Goal: Information Seeking & Learning: Learn about a topic

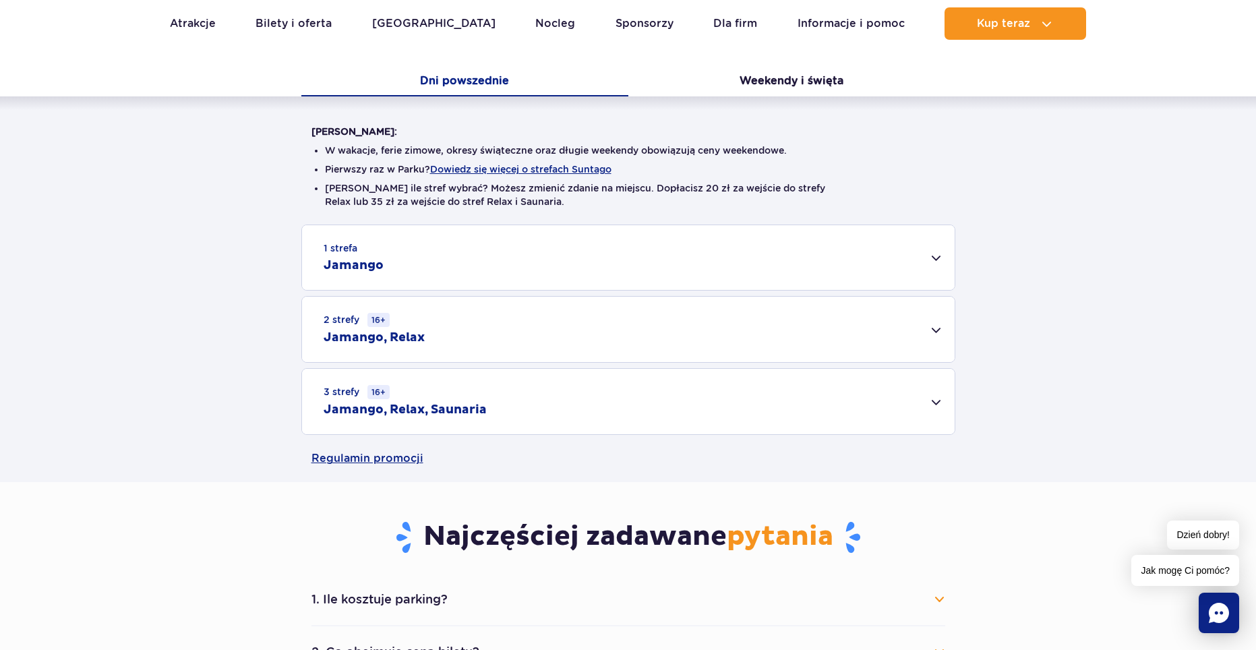
scroll to position [270, 0]
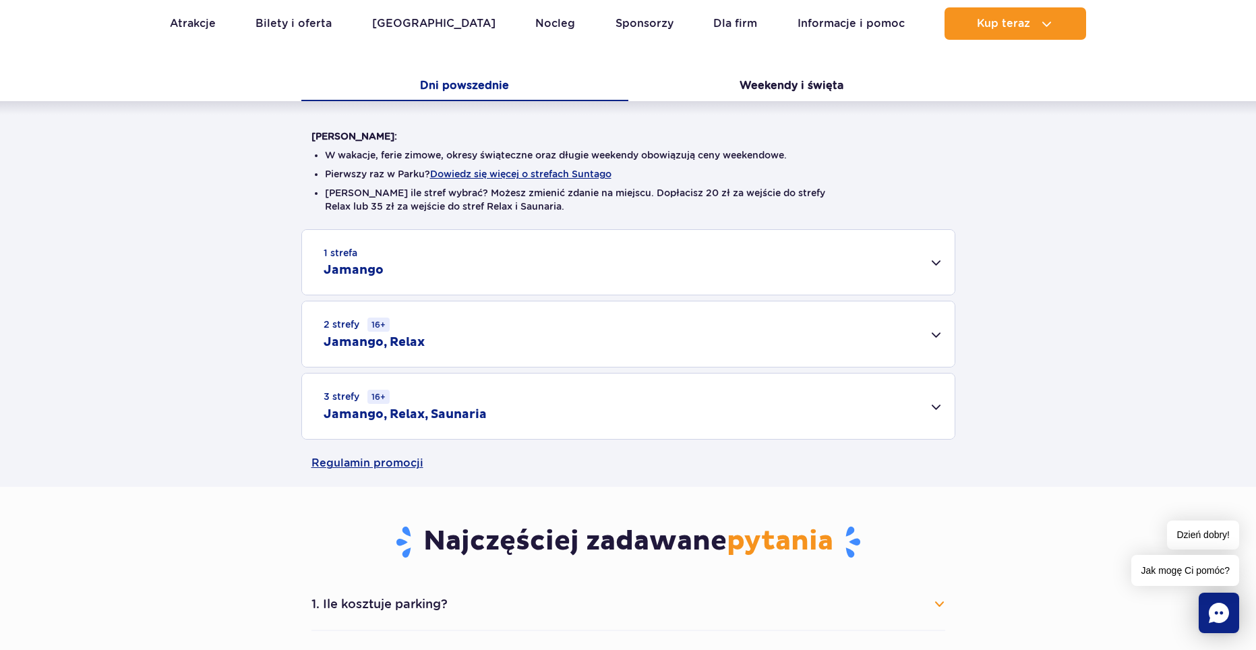
click at [936, 401] on div "3 strefy 16+ Jamango, Relax, Saunaria" at bounding box center [628, 405] width 653 height 65
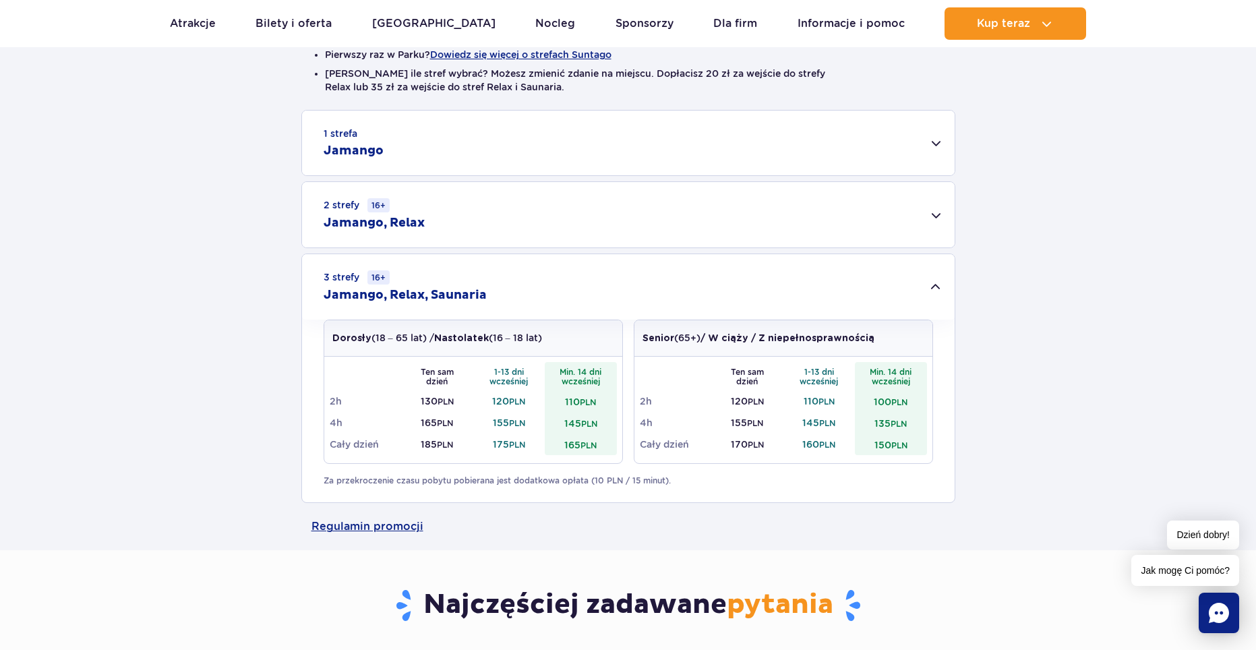
scroll to position [337, 0]
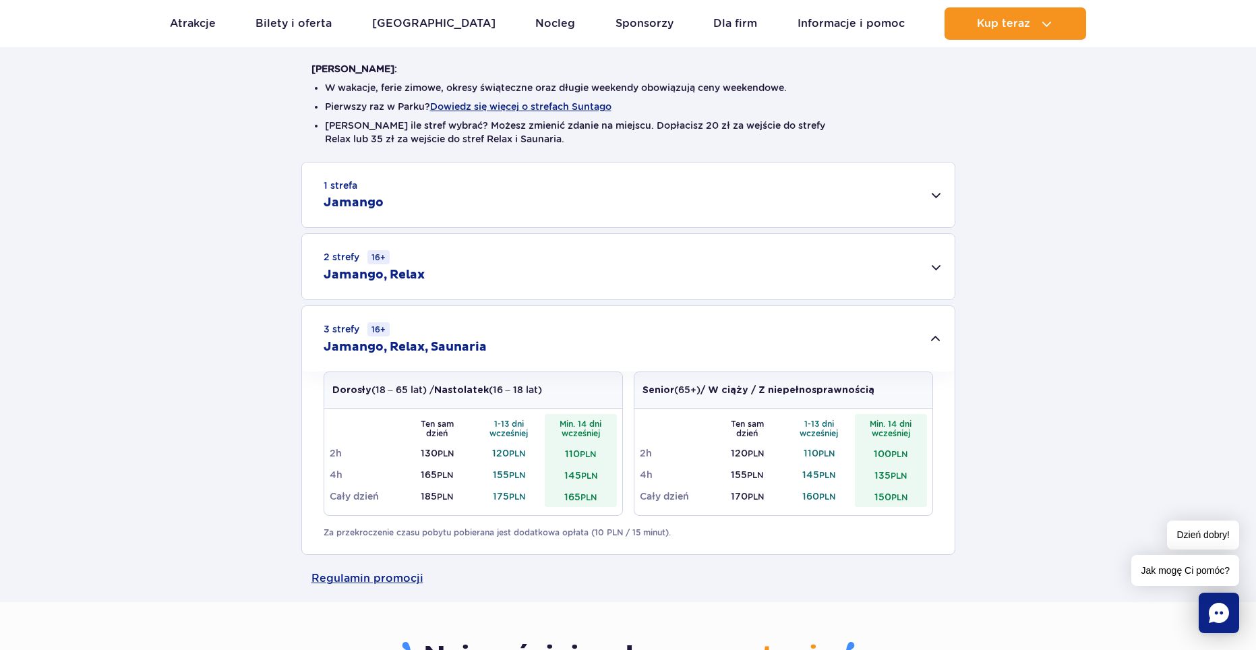
click at [239, 159] on div "Warto wiedzieć: W wakacje, ferie zimowe, okresy świąteczne oraz długie weekendy…" at bounding box center [628, 294] width 1256 height 521
click at [342, 255] on small "2 strefy 16+" at bounding box center [357, 257] width 66 height 14
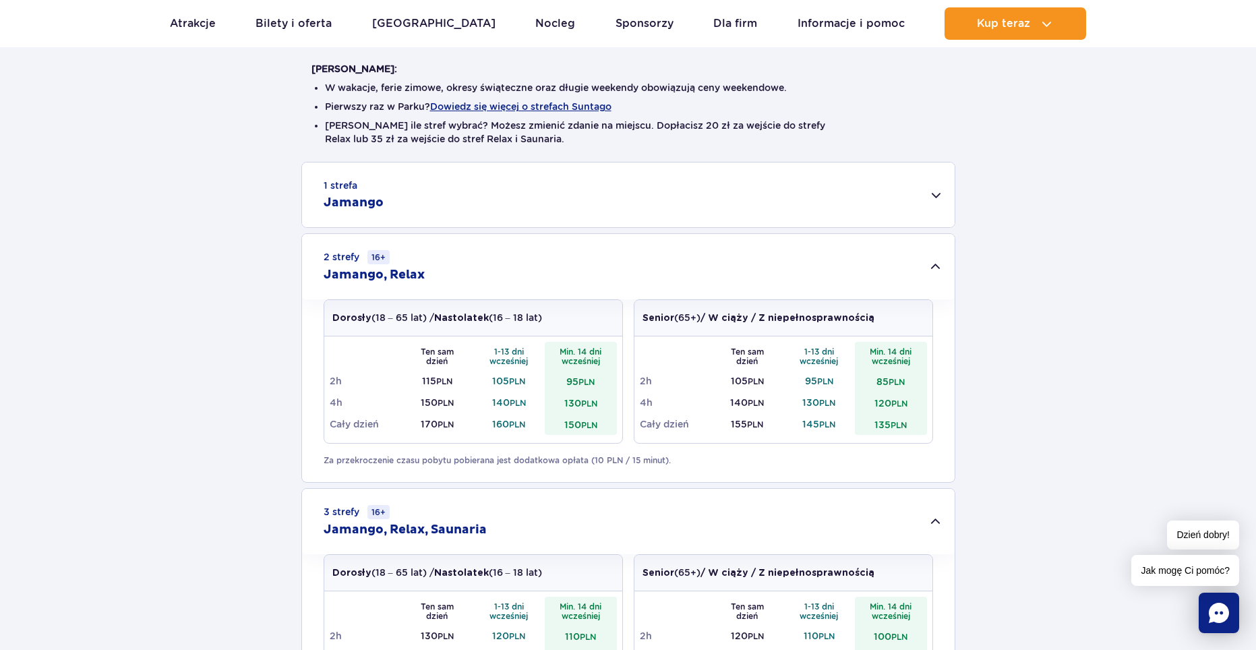
click at [351, 206] on h2 "Jamango" at bounding box center [354, 203] width 60 height 16
